Goal: Task Accomplishment & Management: Manage account settings

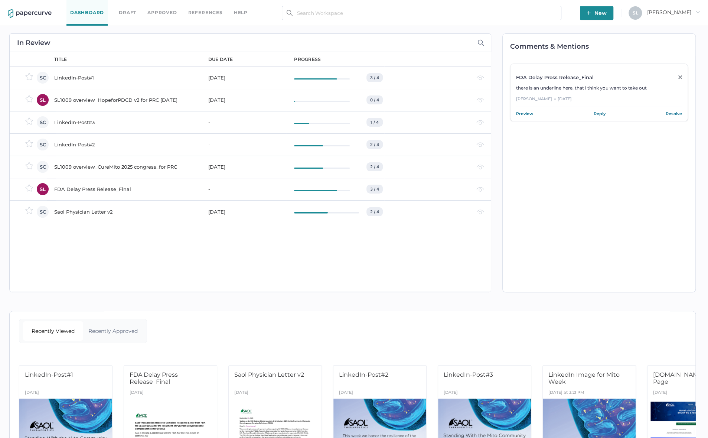
click at [638, 235] on div "Comments & Mentions FDA Delay Press Release_Final there is an underline here, t…" at bounding box center [600, 162] width 194 height 259
click at [72, 188] on div "FDA Delay Press Release_Final" at bounding box center [126, 189] width 145 height 9
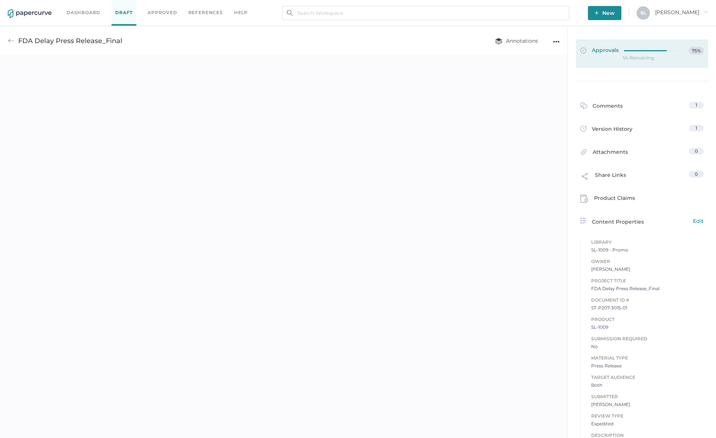
click at [597, 48] on span "Approvals" at bounding box center [599, 51] width 38 height 8
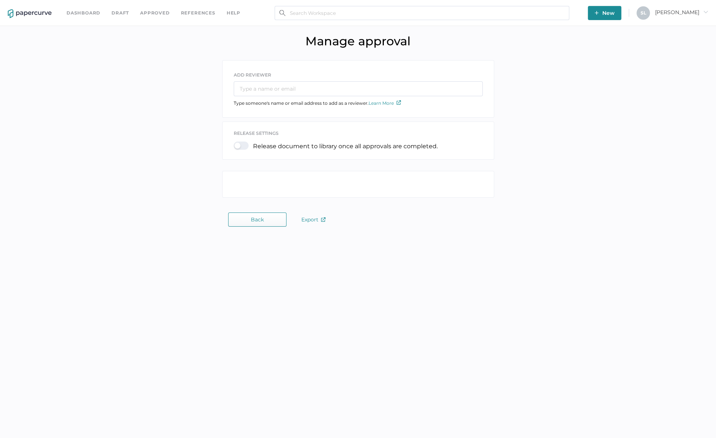
drag, startPoint x: 597, startPoint y: 48, endPoint x: 597, endPoint y: 52, distance: 4.8
click at [597, 52] on div "Manage approval" at bounding box center [358, 41] width 716 height 30
